Goal: Find specific page/section: Find specific page/section

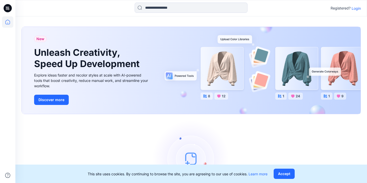
click at [359, 8] on p "Login" at bounding box center [356, 8] width 9 height 5
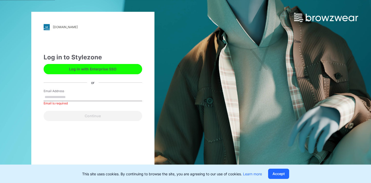
click at [102, 93] on div "Email Address Email is required" at bounding box center [93, 96] width 98 height 15
click at [97, 96] on input "Email Address" at bounding box center [93, 98] width 98 height 8
type input "**********"
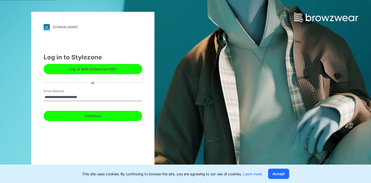
click at [98, 113] on button "Continue" at bounding box center [93, 116] width 98 height 10
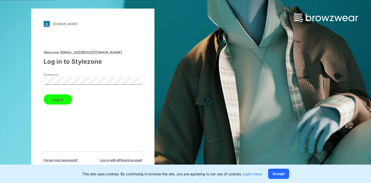
click at [61, 101] on button "Log in" at bounding box center [58, 99] width 28 height 10
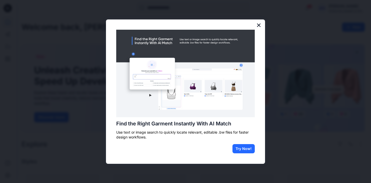
click at [259, 28] on button "×" at bounding box center [258, 25] width 5 height 8
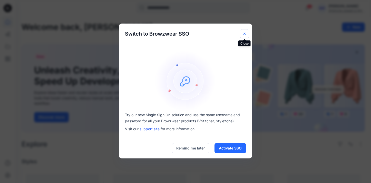
click at [246, 33] on icon "Close" at bounding box center [244, 34] width 4 height 4
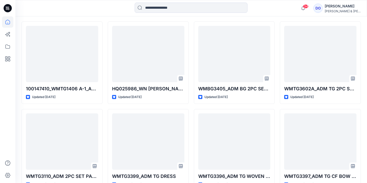
scroll to position [149, 0]
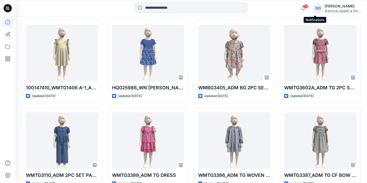
click at [308, 7] on span "34" at bounding box center [306, 6] width 6 height 4
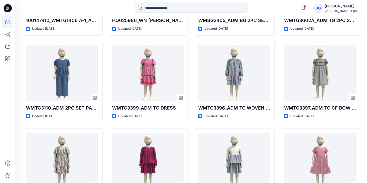
scroll to position [221, 0]
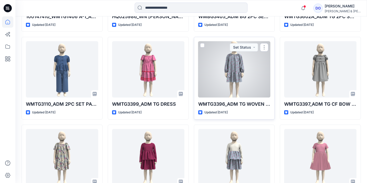
click at [239, 73] on div at bounding box center [234, 69] width 72 height 56
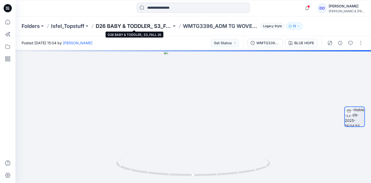
click at [157, 27] on p "D26 BABY & TODDLER_ S3_FALL 26" at bounding box center [134, 26] width 76 height 7
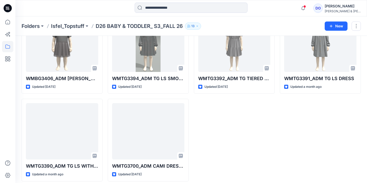
scroll to position [312, 0]
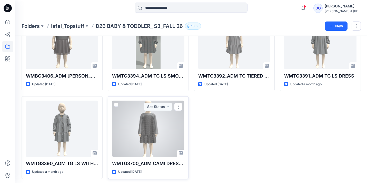
click at [157, 129] on div at bounding box center [148, 129] width 72 height 56
